Goal: Obtain resource: Download file/media

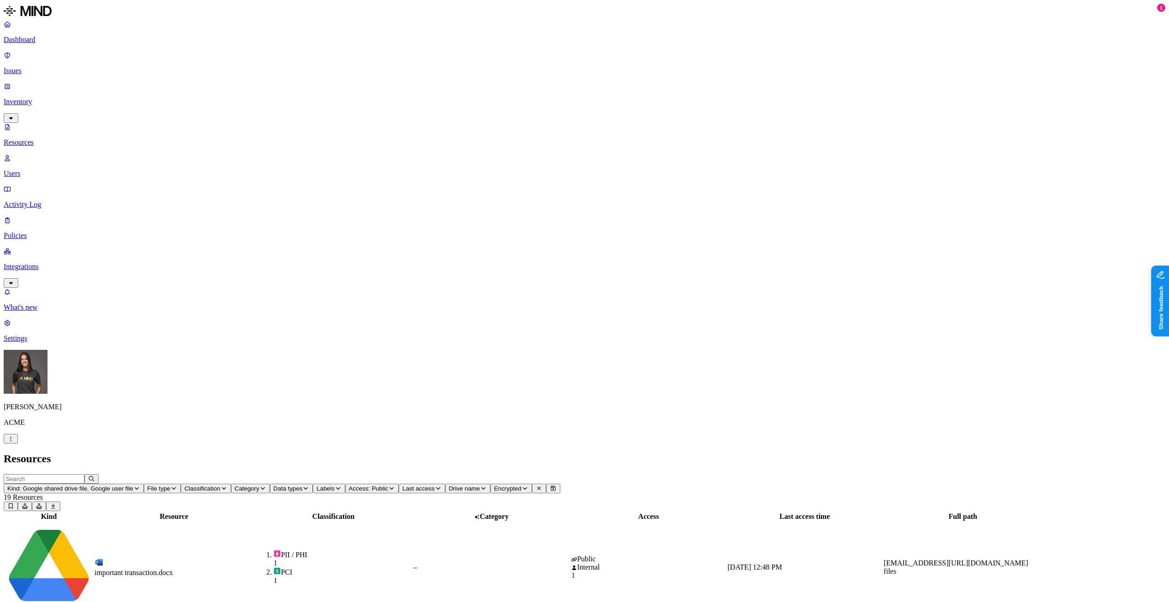
click at [254, 522] on td "important transaction.docx" at bounding box center [174, 567] width 160 height 90
drag, startPoint x: 945, startPoint y: 204, endPoint x: 946, endPoint y: 215, distance: 11.0
